Goal: Task Accomplishment & Management: Manage account settings

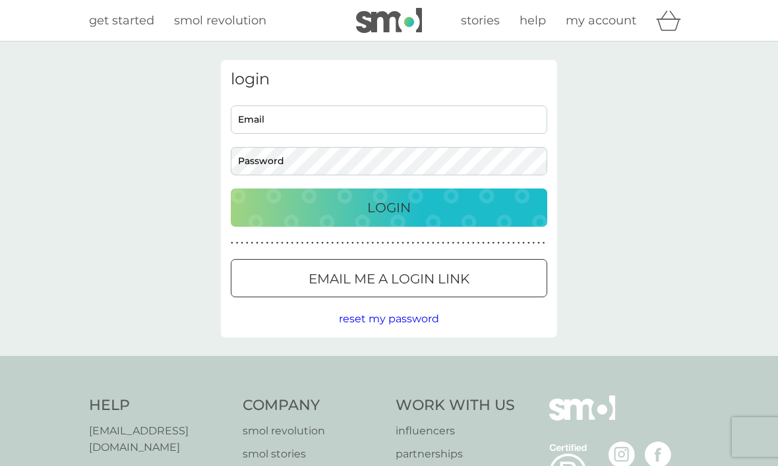
click at [249, 115] on input "Email" at bounding box center [389, 120] width 317 height 28
type input "moira.english2@gmail.com"
click at [389, 207] on button "Login" at bounding box center [389, 208] width 317 height 38
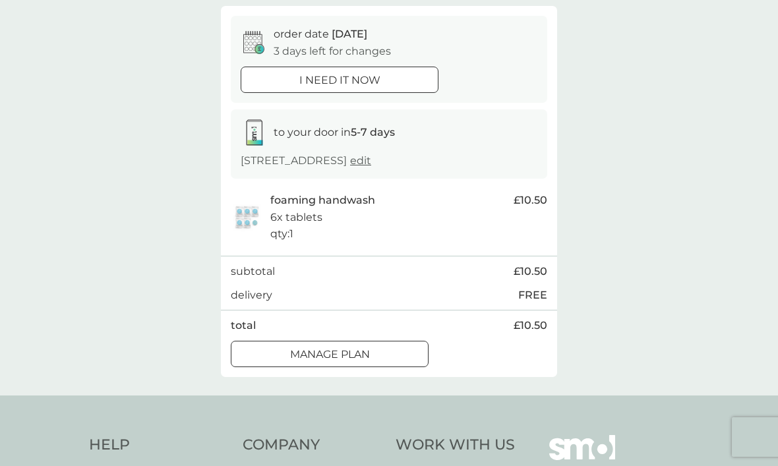
scroll to position [112, 0]
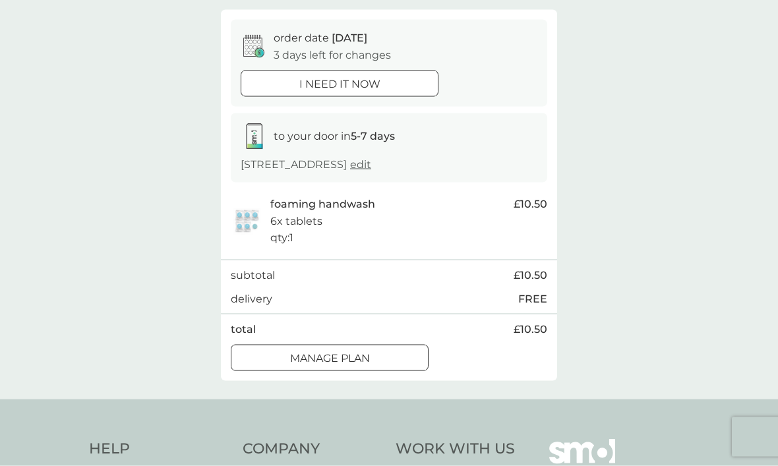
click at [343, 352] on div at bounding box center [329, 359] width 47 height 14
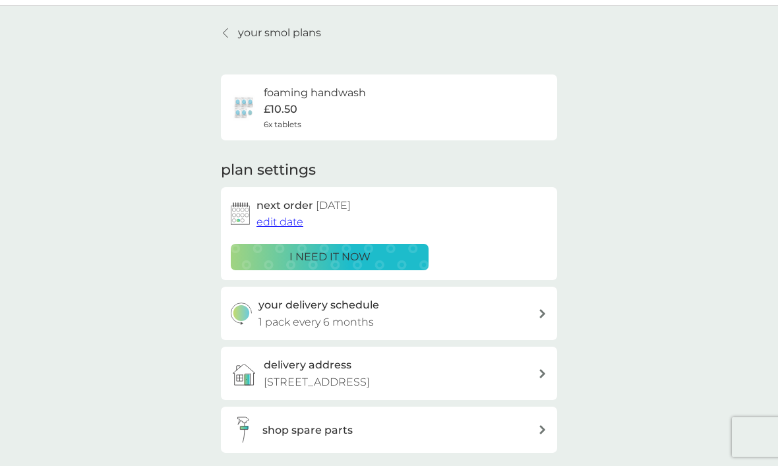
scroll to position [38, 0]
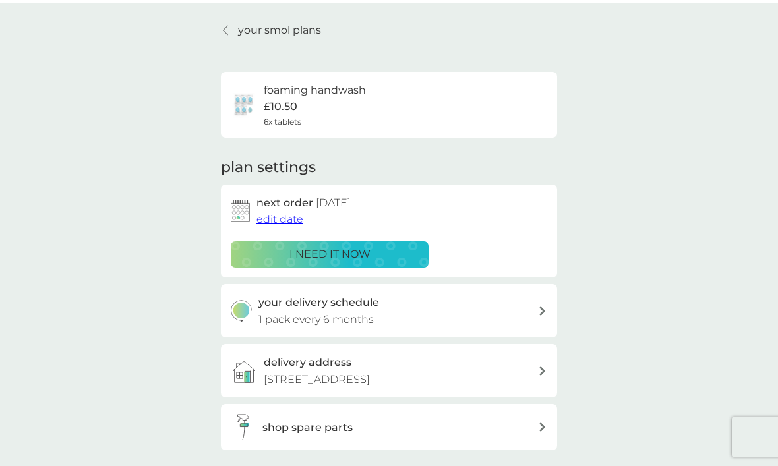
click at [280, 220] on span "edit date" at bounding box center [280, 219] width 47 height 13
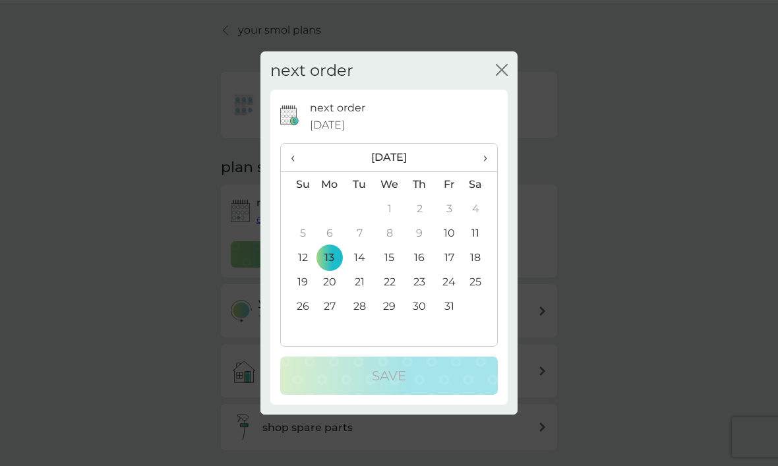
click at [484, 157] on span "›" at bounding box center [480, 158] width 13 height 28
click at [415, 253] on td "13" at bounding box center [420, 257] width 30 height 24
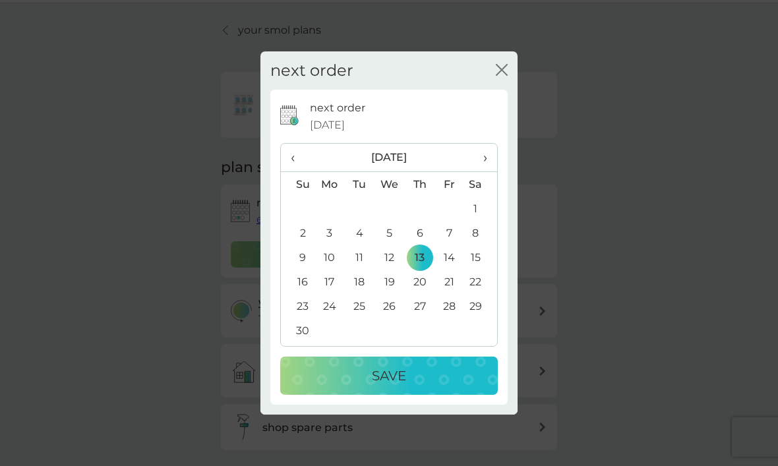
click at [415, 373] on div "Save" at bounding box center [389, 375] width 191 height 21
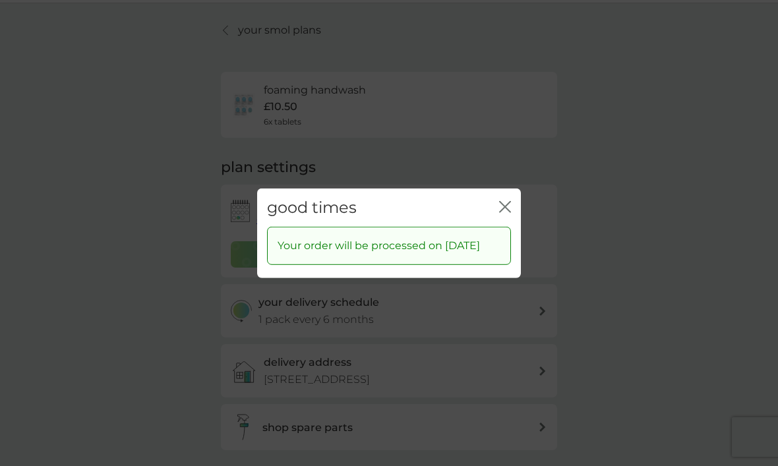
click at [501, 201] on icon "close" at bounding box center [505, 207] width 12 height 12
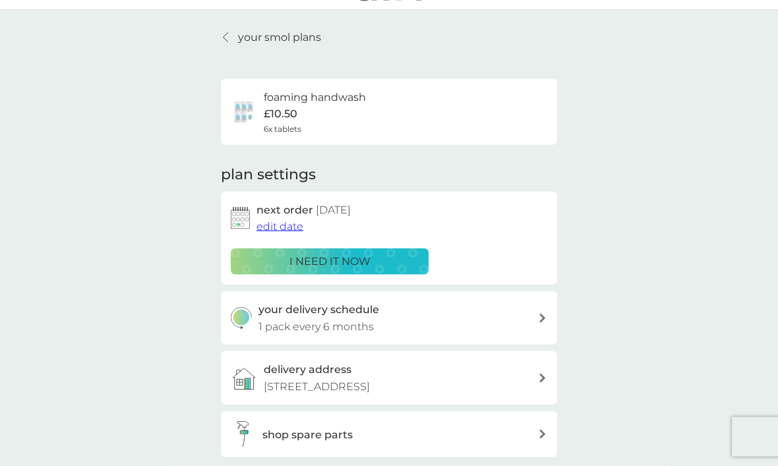
scroll to position [0, 0]
